Goal: Information Seeking & Learning: Learn about a topic

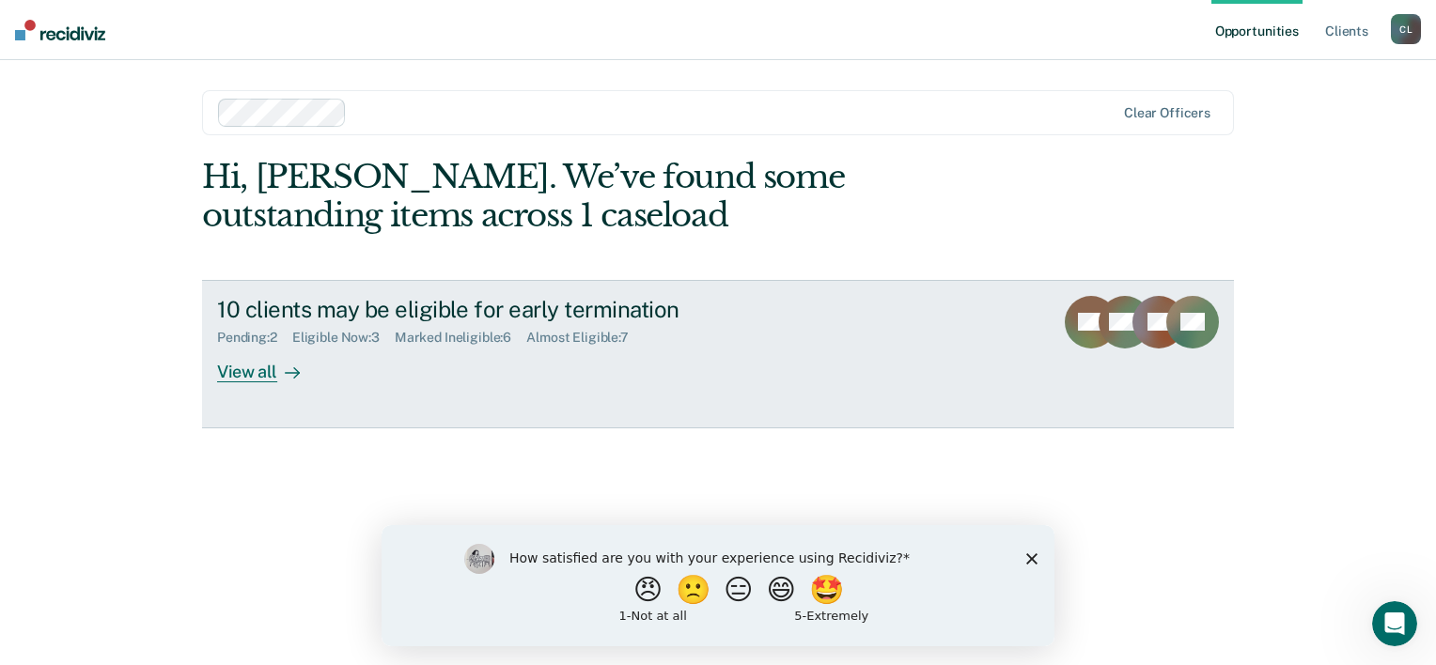
click at [241, 372] on div "View all" at bounding box center [269, 364] width 105 height 37
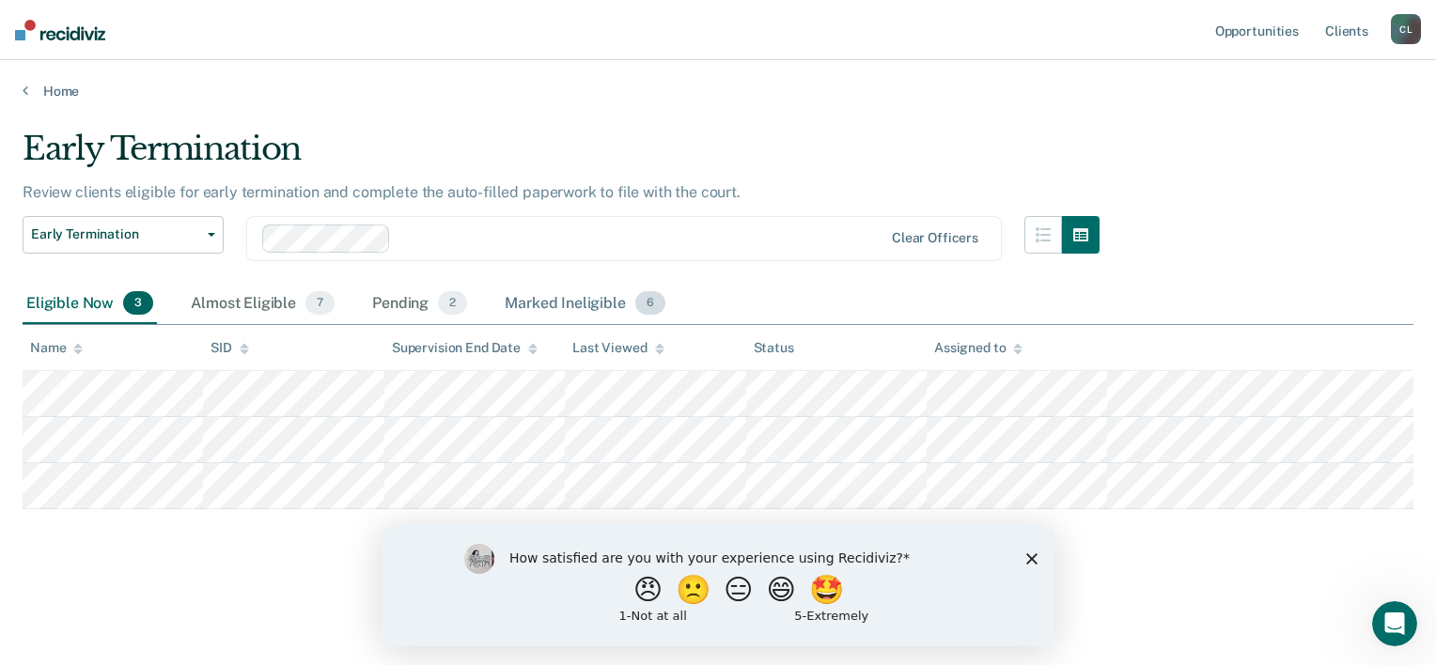
click at [544, 308] on div "Marked Ineligible 6" at bounding box center [585, 304] width 168 height 41
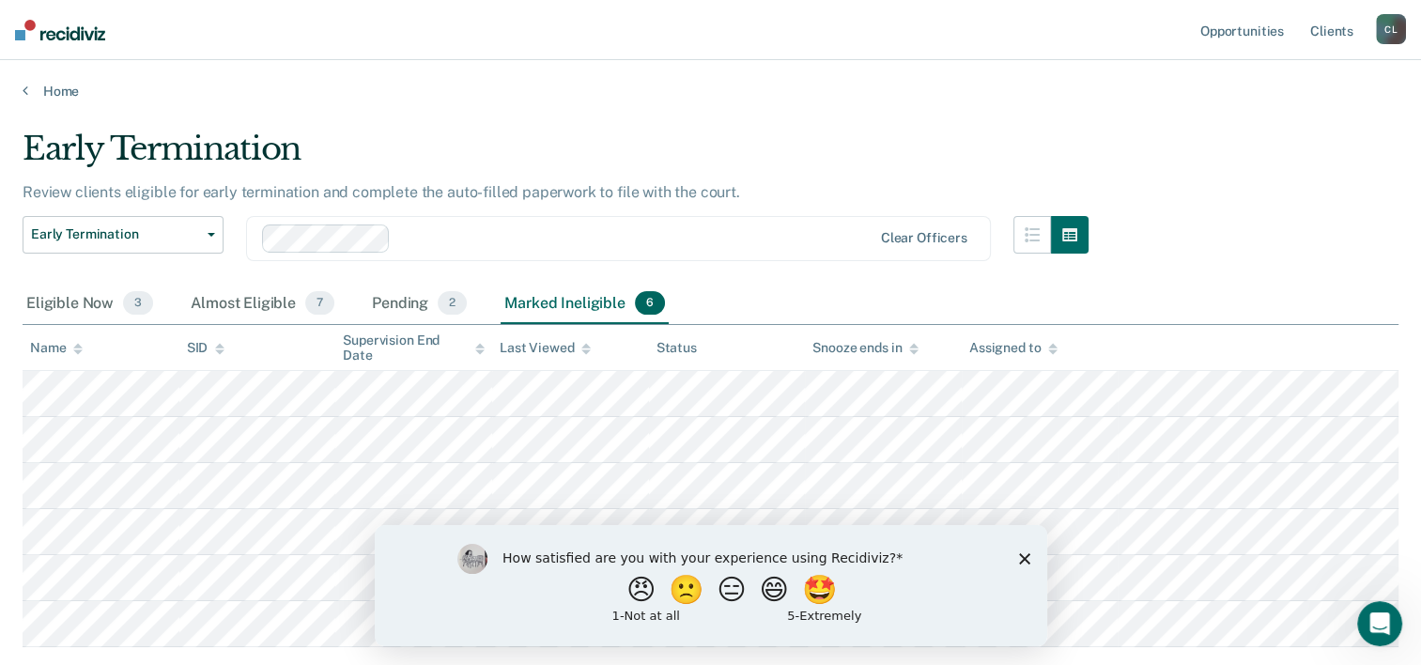
click at [1022, 559] on polygon "Close survey" at bounding box center [1023, 557] width 11 height 11
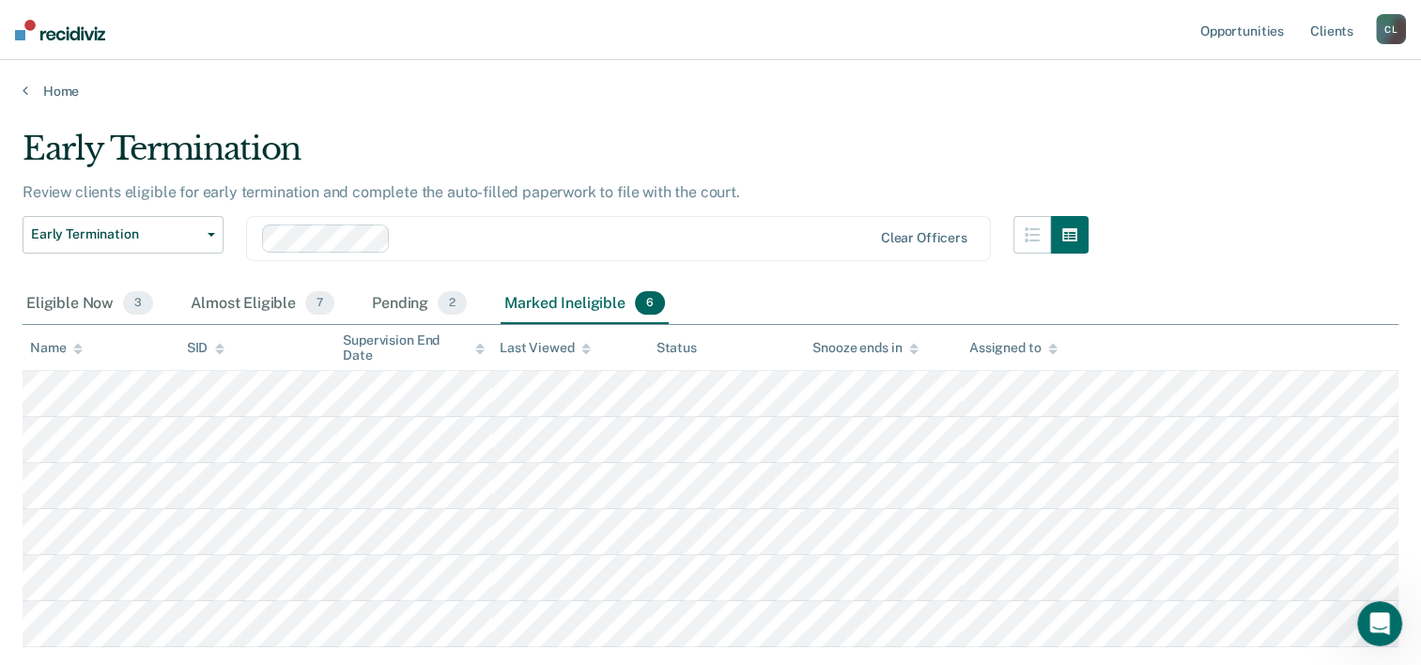
scroll to position [94, 0]
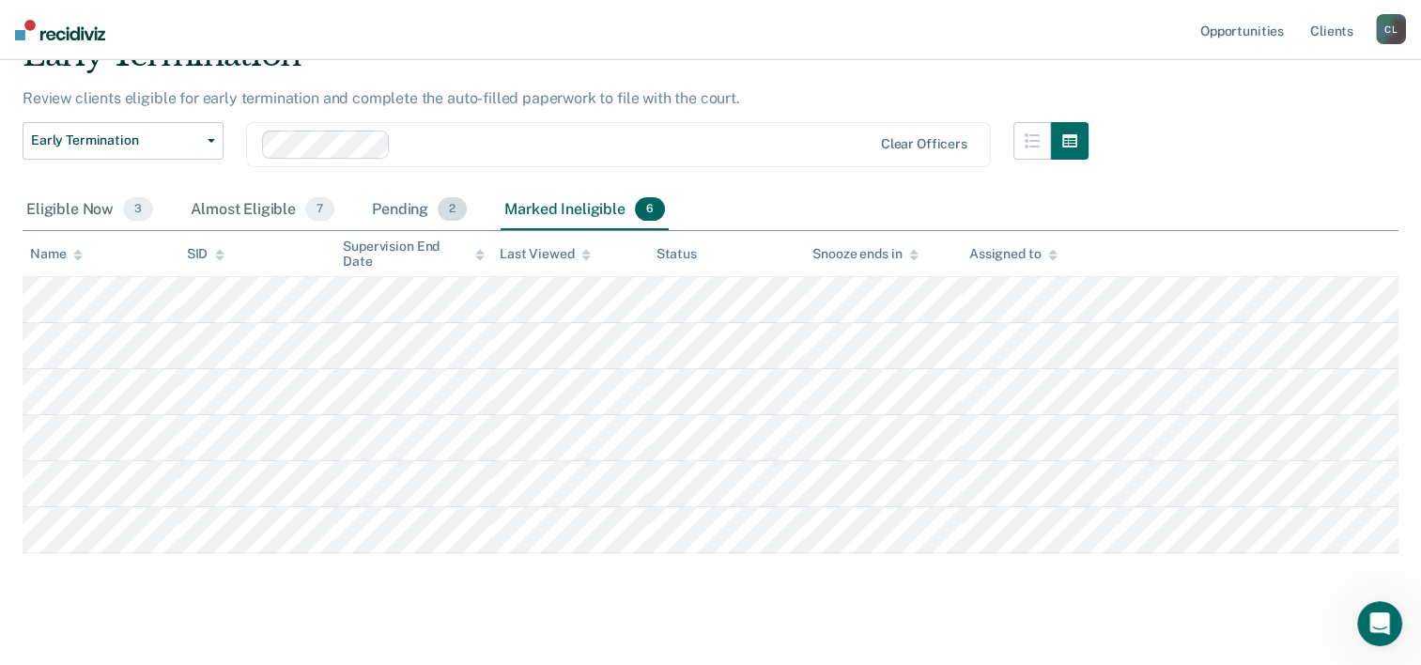
click at [391, 206] on div "Pending 2" at bounding box center [419, 210] width 102 height 41
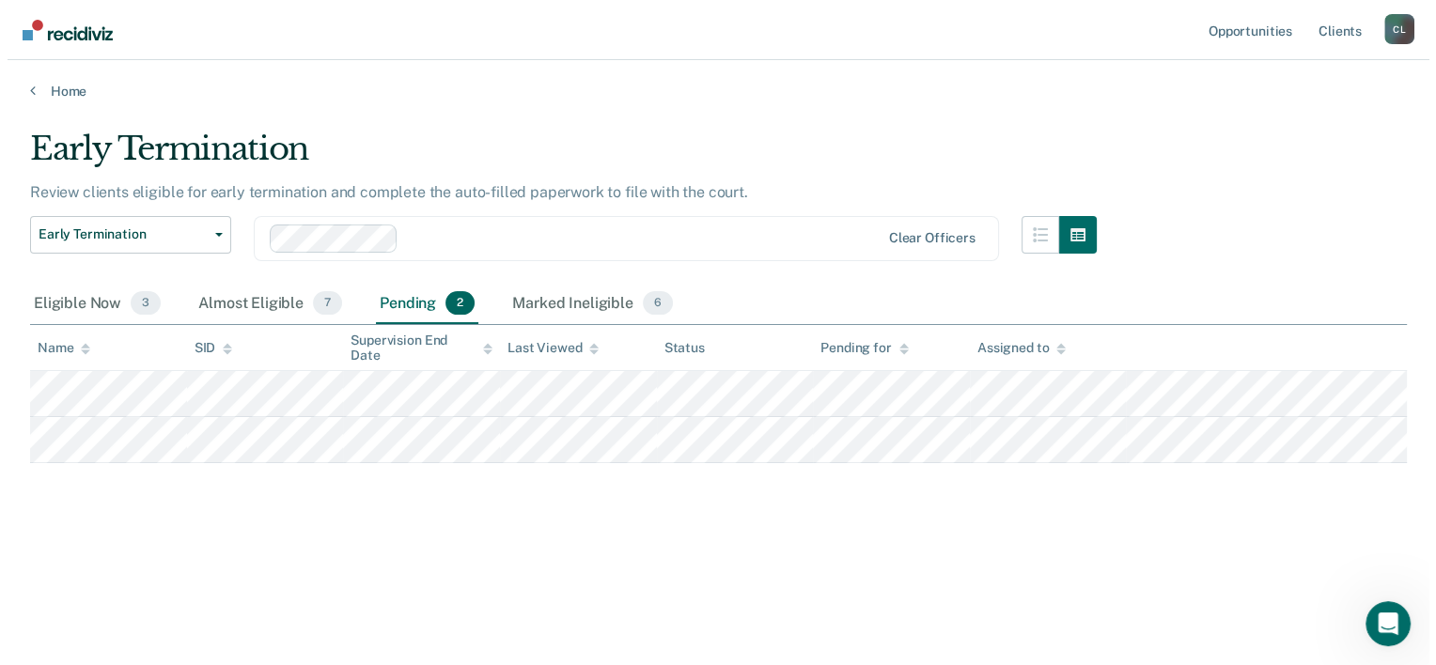
scroll to position [0, 0]
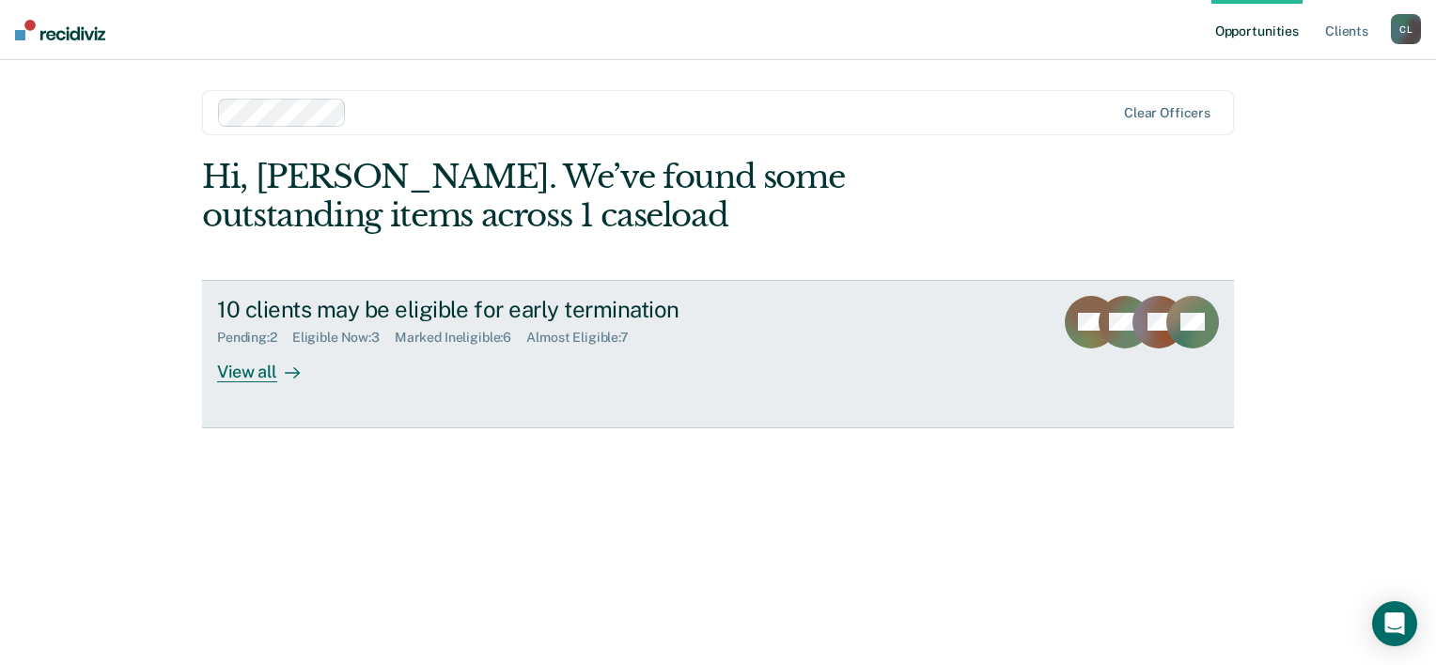
click at [240, 366] on div "View all" at bounding box center [269, 364] width 105 height 37
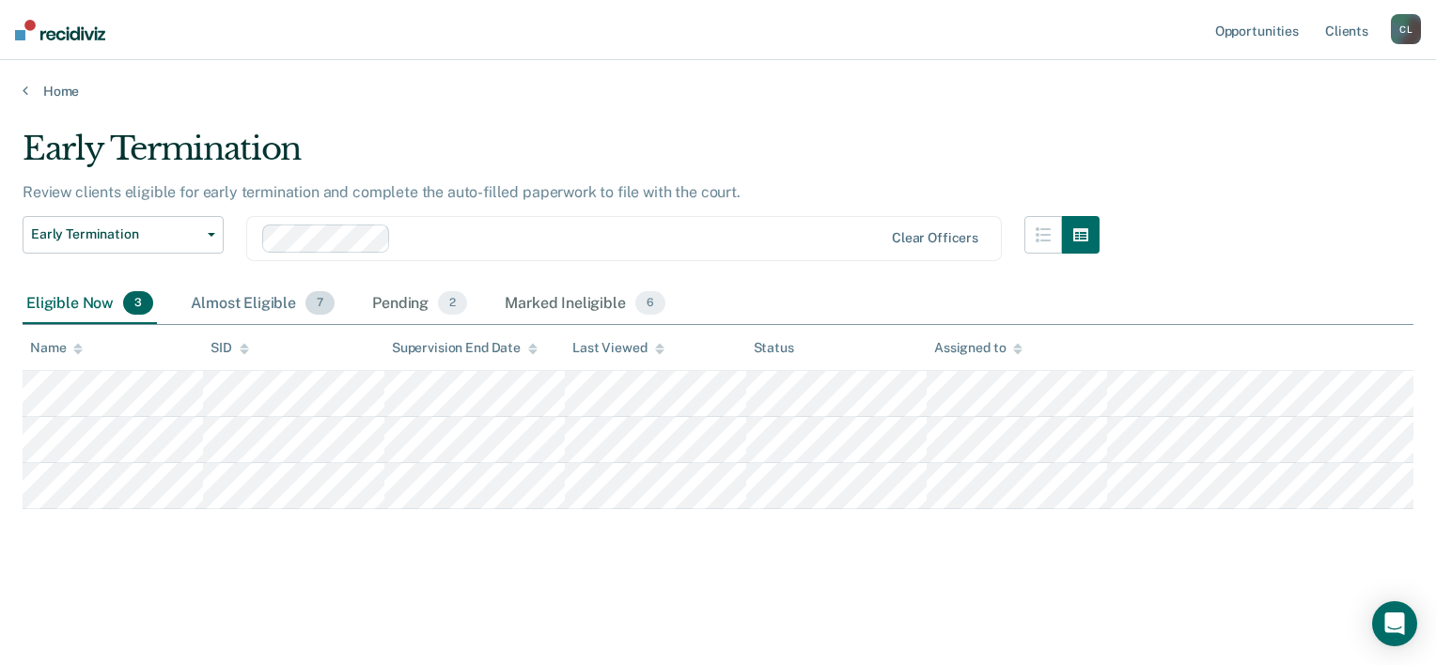
click at [249, 300] on div "Almost Eligible 7" at bounding box center [262, 304] width 151 height 41
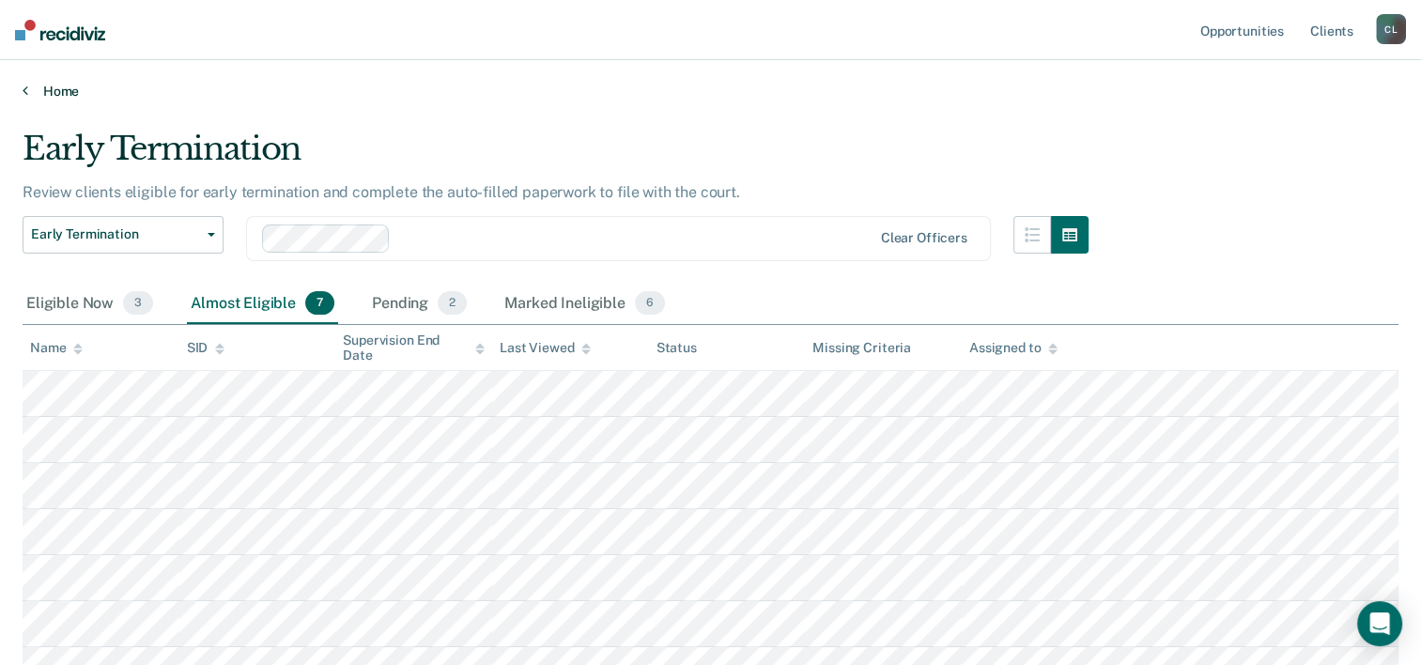
click at [30, 90] on link "Home" at bounding box center [711, 91] width 1376 height 17
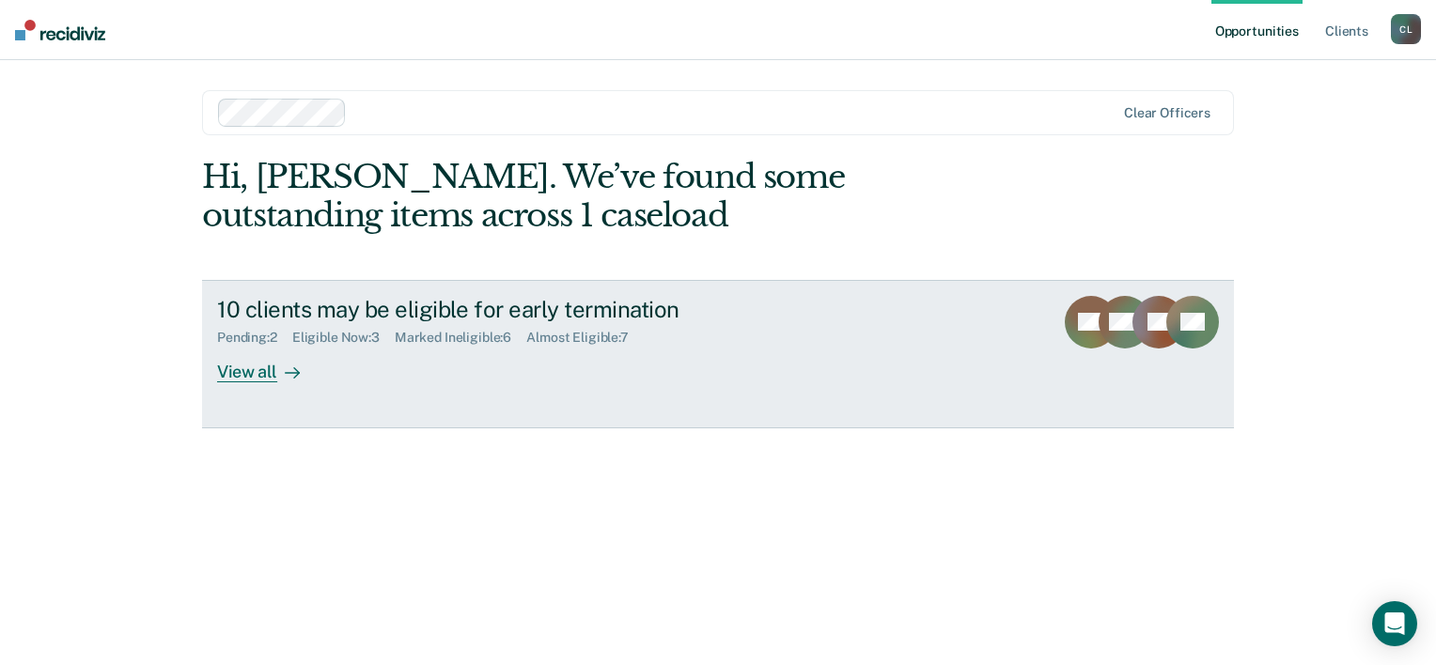
click at [231, 373] on div "View all" at bounding box center [269, 364] width 105 height 37
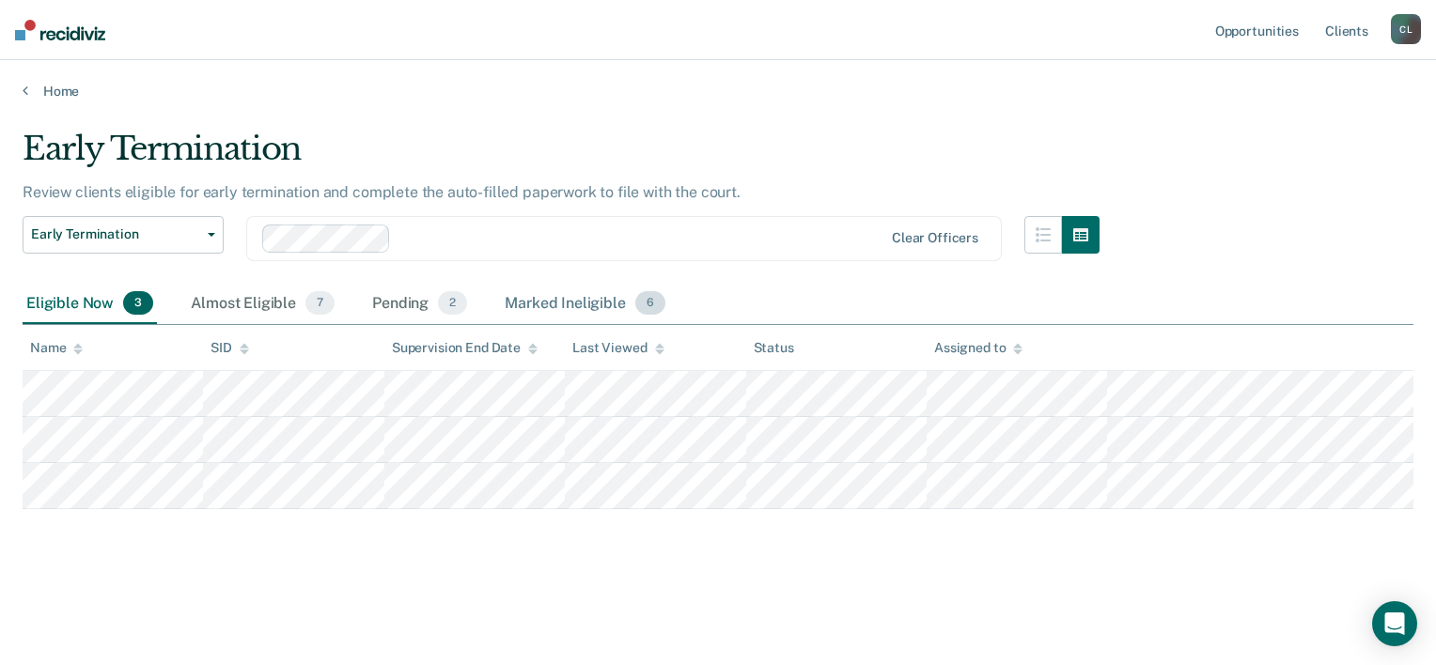
click at [598, 305] on div "Marked Ineligible 6" at bounding box center [585, 304] width 168 height 41
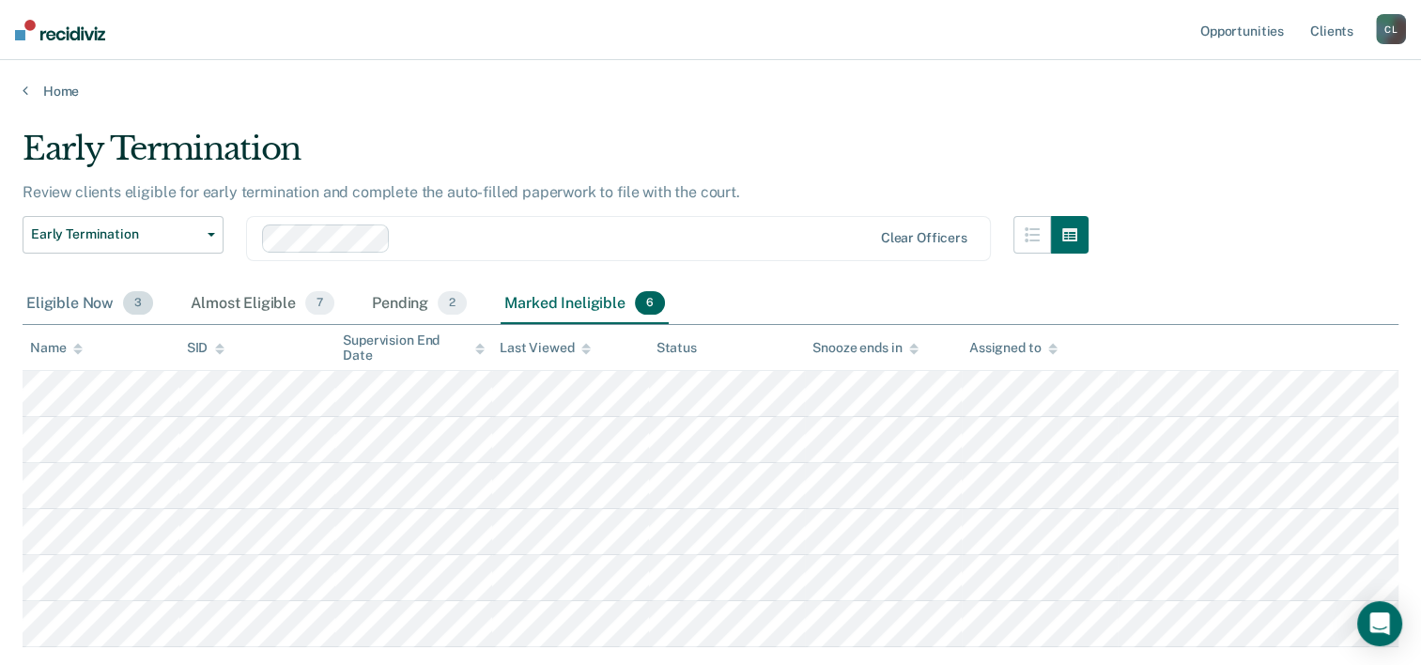
click at [87, 299] on div "Eligible Now 3" at bounding box center [90, 304] width 134 height 41
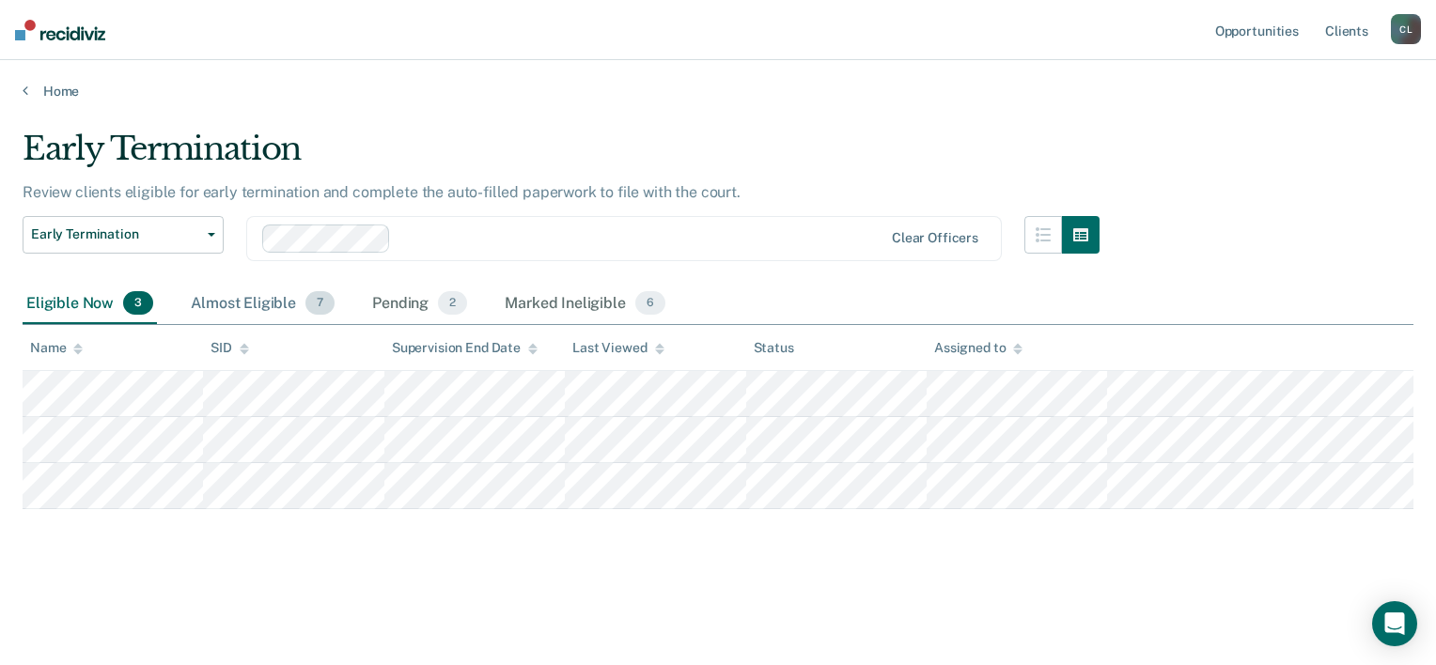
click at [265, 306] on div "Almost Eligible 7" at bounding box center [262, 304] width 151 height 41
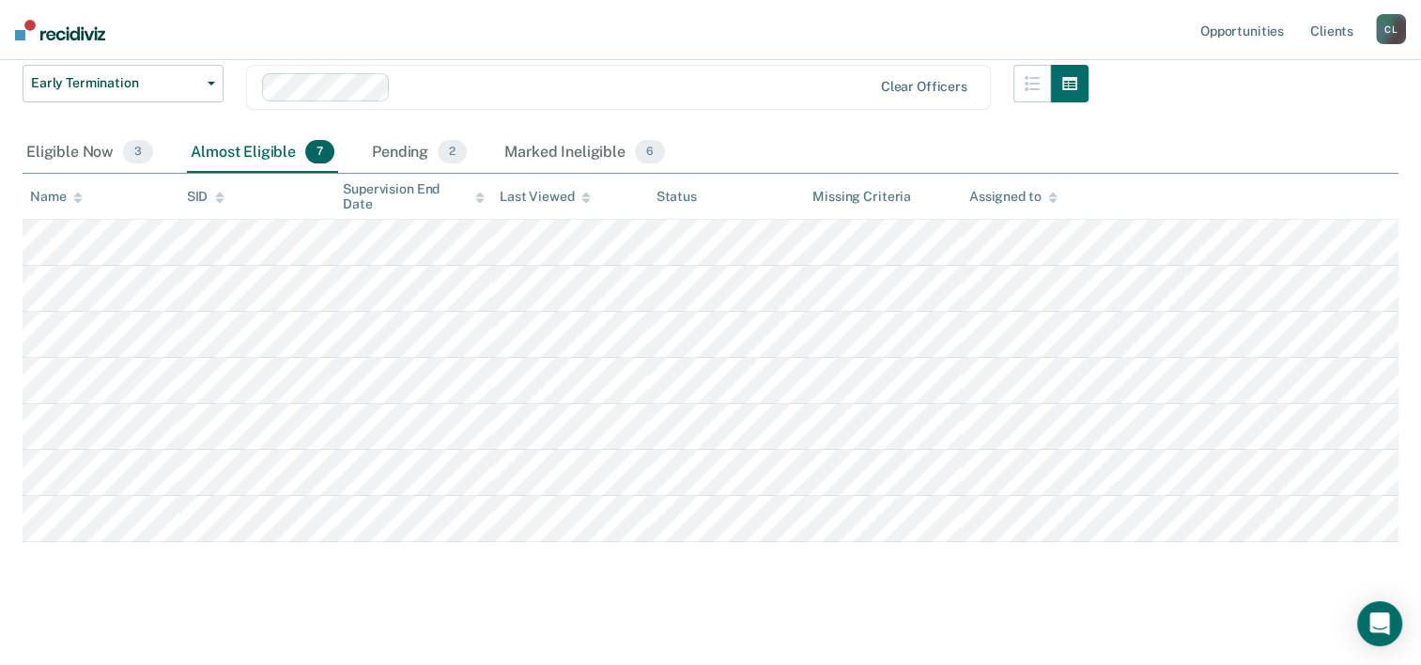
scroll to position [57, 0]
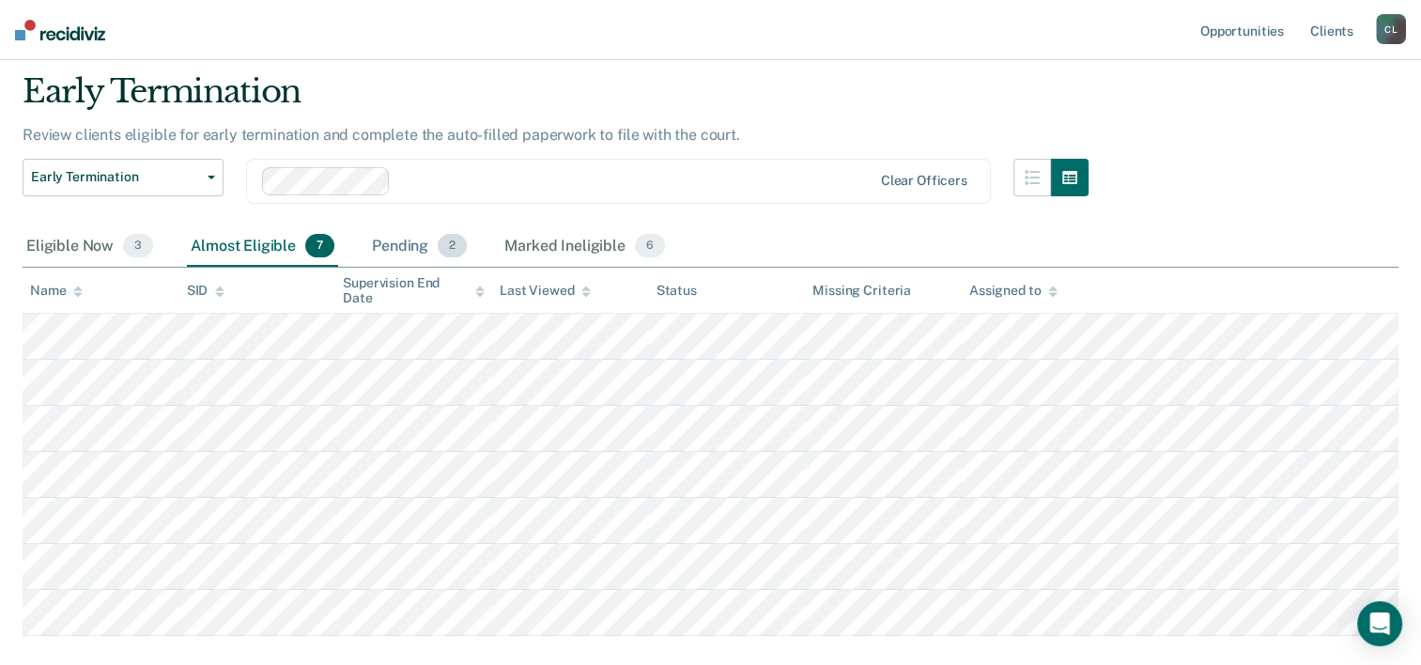
click at [406, 236] on div "Pending 2" at bounding box center [419, 246] width 102 height 41
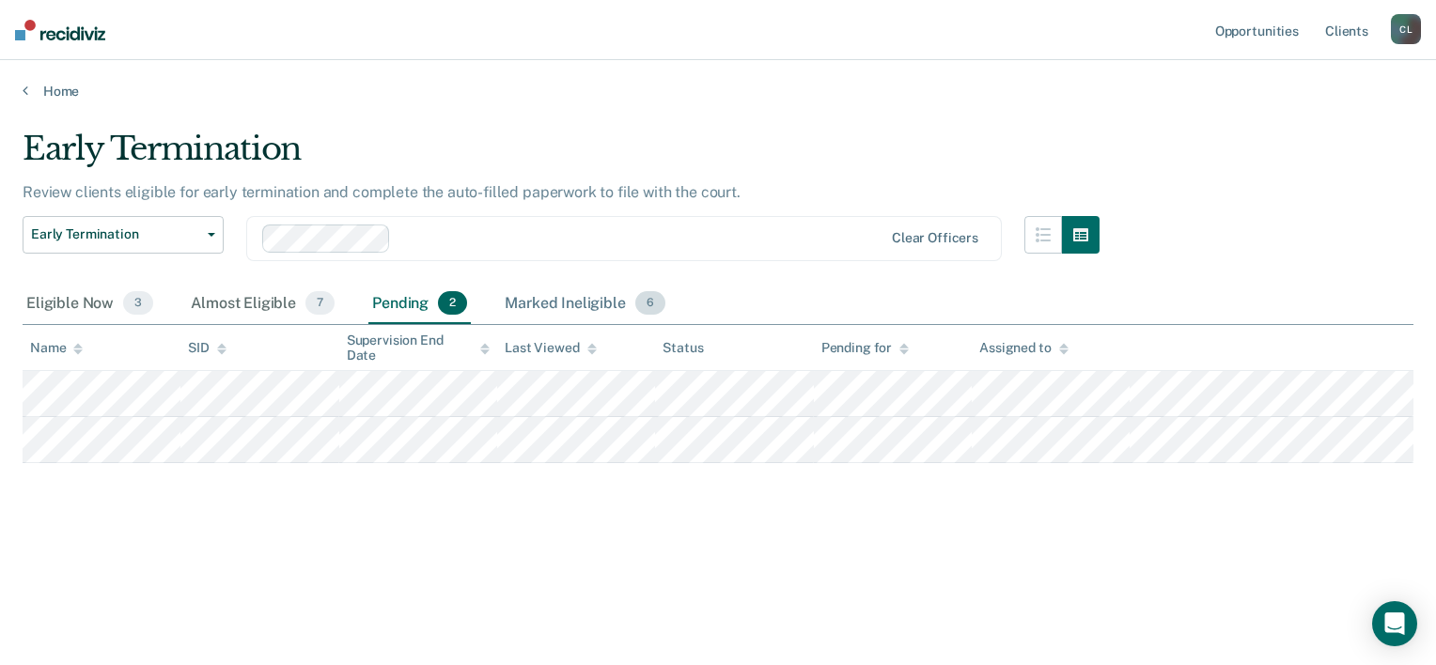
click at [557, 293] on div "Marked Ineligible 6" at bounding box center [585, 304] width 168 height 41
